Goal: Information Seeking & Learning: Learn about a topic

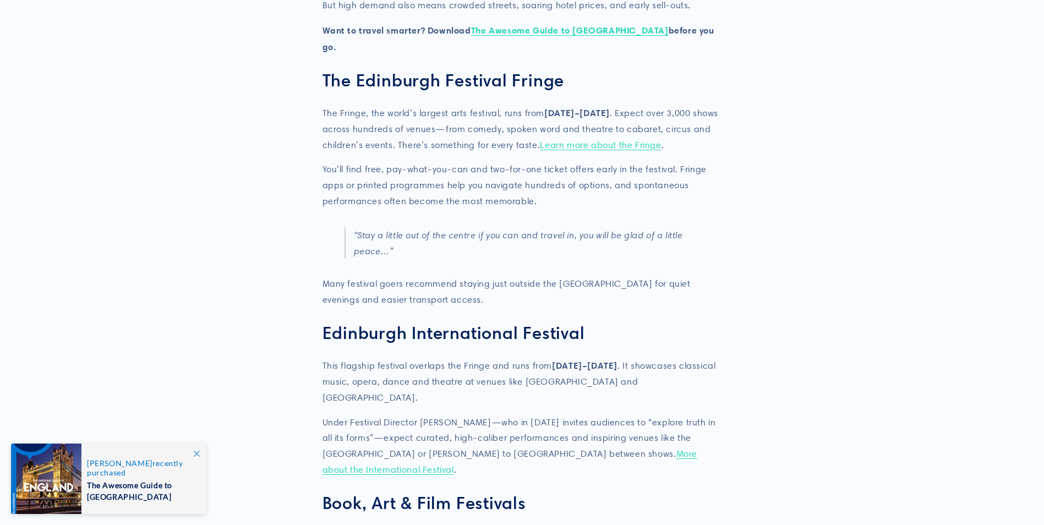
click at [307, 279] on article "**********" at bounding box center [522, 471] width 1044 height 2007
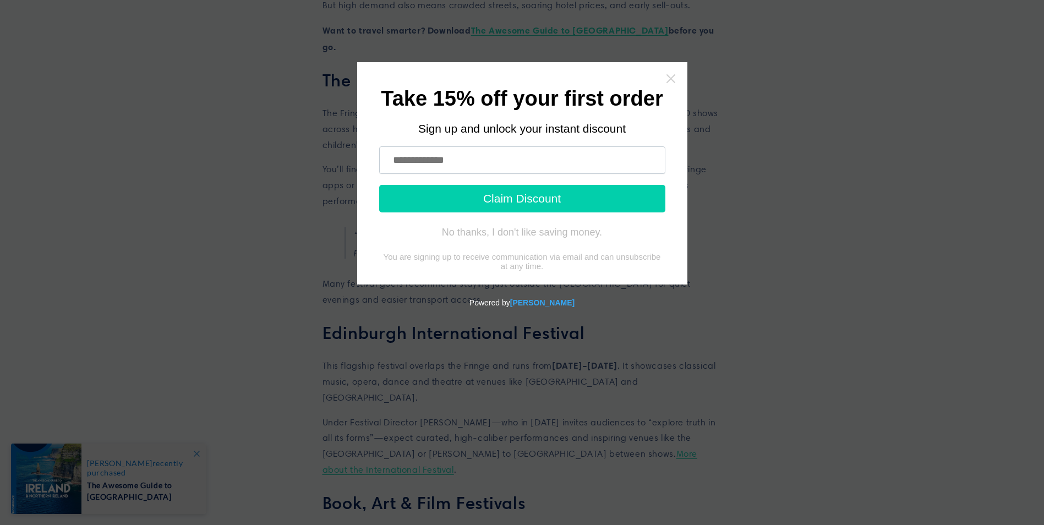
click at [672, 76] on icon "Close widget" at bounding box center [670, 78] width 11 height 11
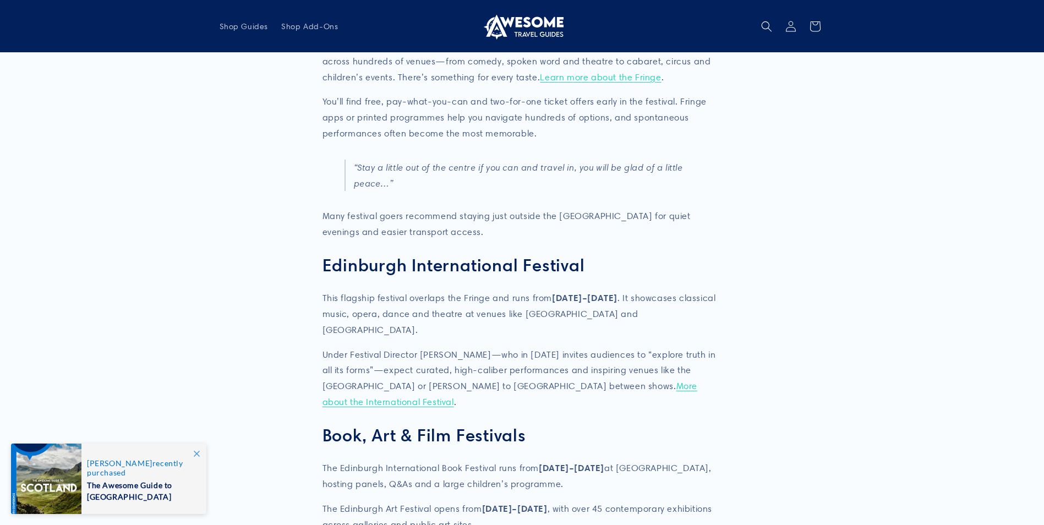
scroll to position [546, 0]
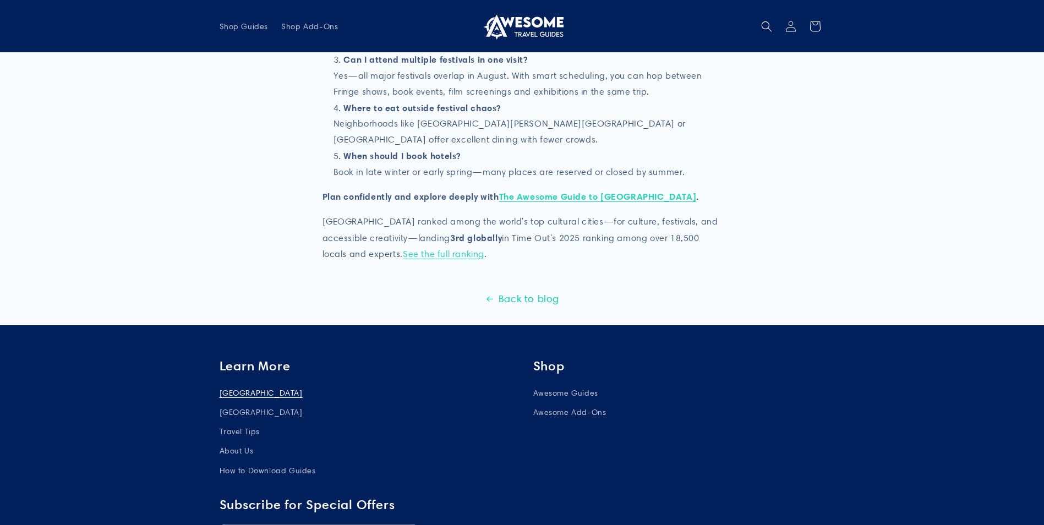
scroll to position [1776, 0]
